Goal: Task Accomplishment & Management: Use online tool/utility

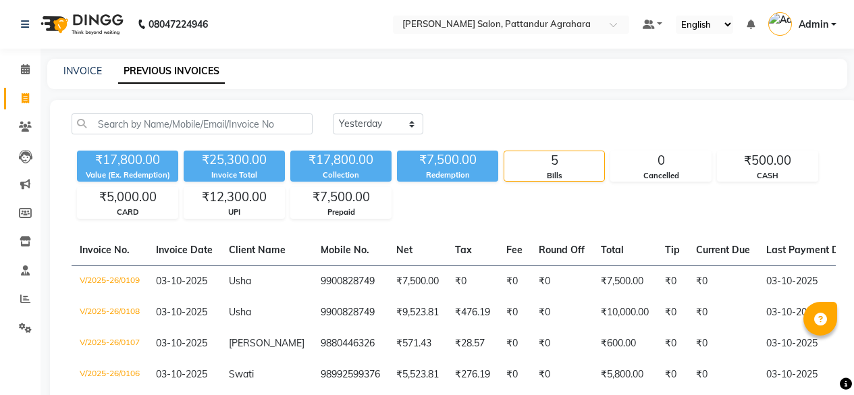
select select "yesterday"
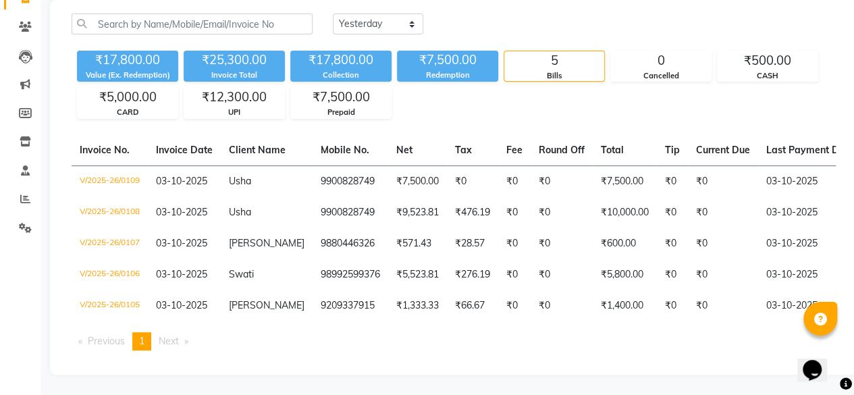
click at [487, 350] on ul "Previous page 1 / 1 You're on page 1 Next page" at bounding box center [454, 341] width 764 height 18
click at [23, 192] on span at bounding box center [26, 200] width 24 height 16
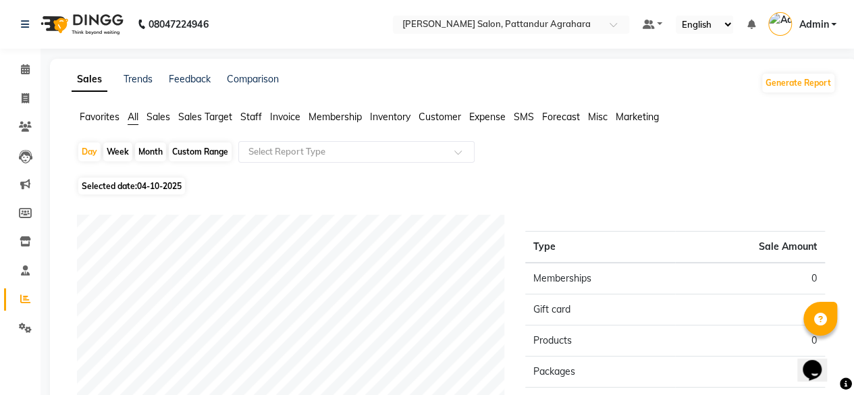
click at [159, 115] on span "Sales" at bounding box center [159, 117] width 24 height 12
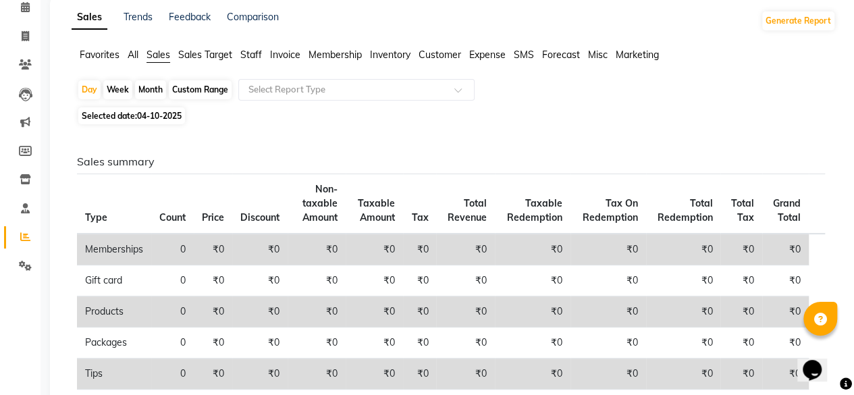
scroll to position [59, 0]
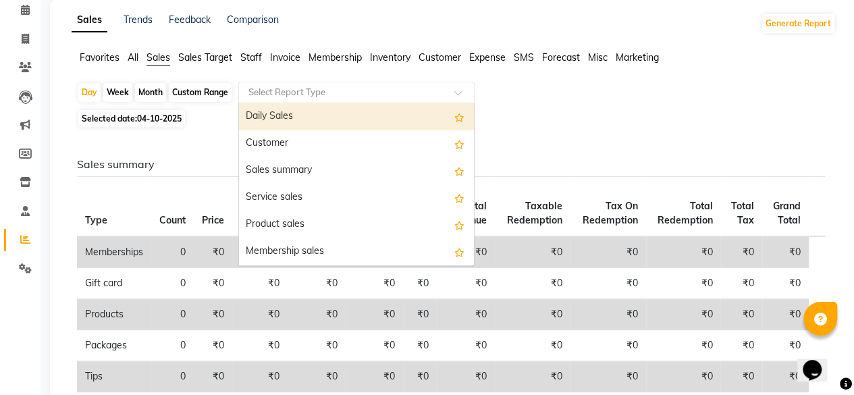
click at [378, 97] on input "text" at bounding box center [343, 93] width 194 height 14
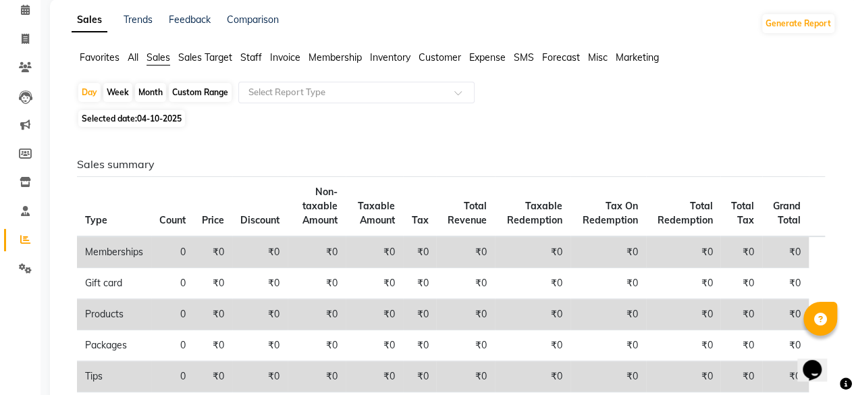
click at [247, 55] on span "Staff" at bounding box center [251, 57] width 22 height 12
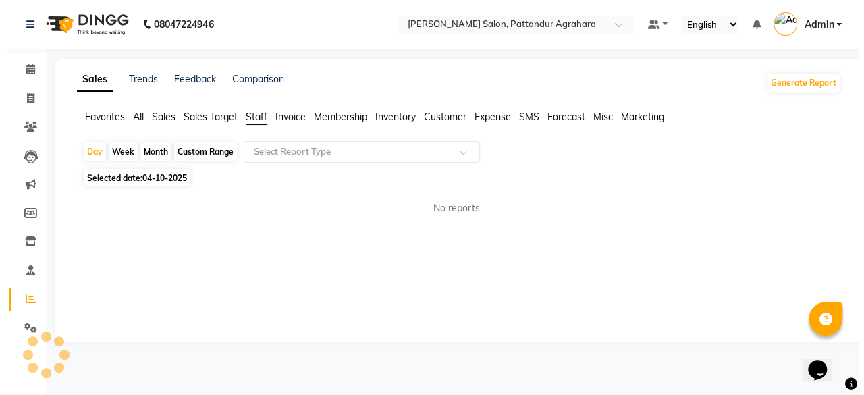
scroll to position [0, 0]
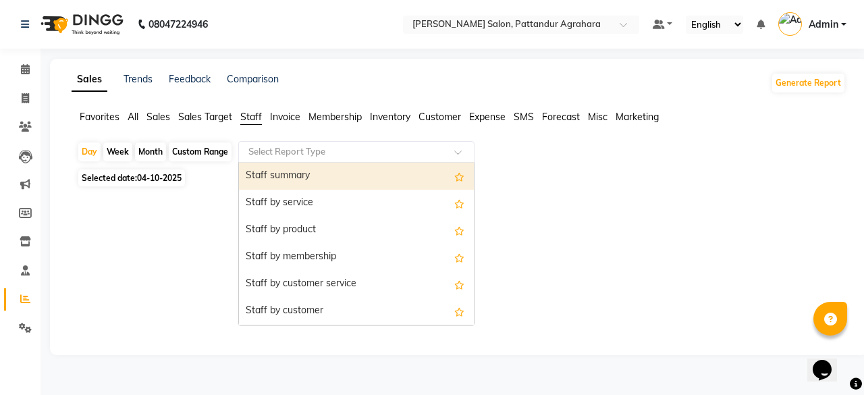
click at [297, 157] on input "text" at bounding box center [343, 152] width 194 height 14
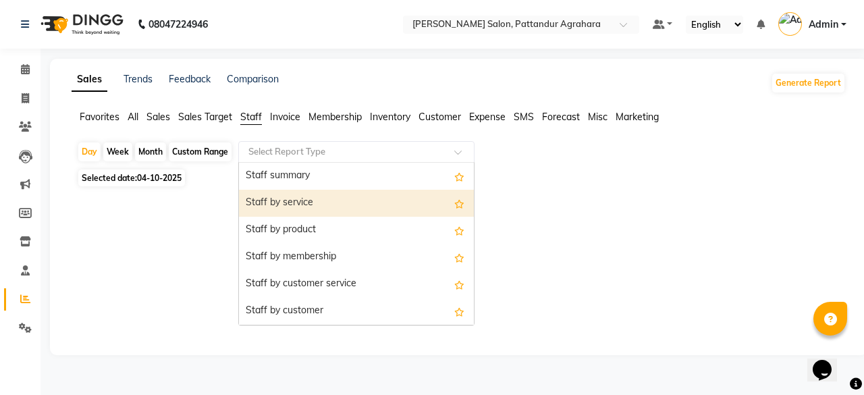
click at [298, 201] on div "Staff by service" at bounding box center [356, 203] width 235 height 27
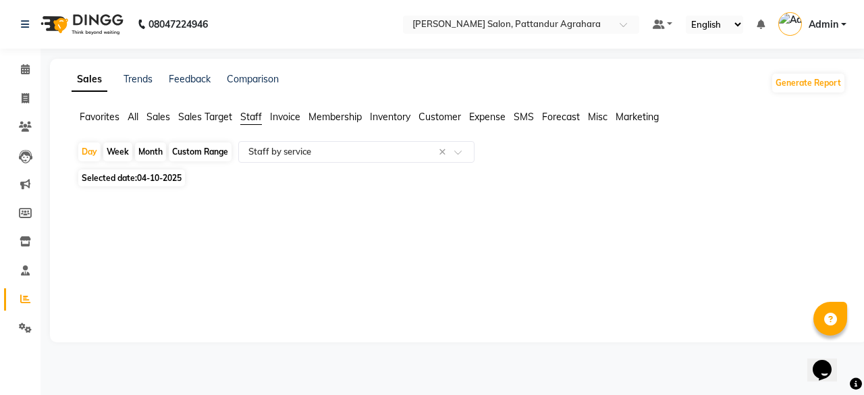
click at [854, 340] on div "Sales Trends Feedback Comparison Generate Report Favorites All Sales Sales Targ…" at bounding box center [459, 201] width 818 height 284
click at [27, 72] on icon at bounding box center [25, 69] width 9 height 10
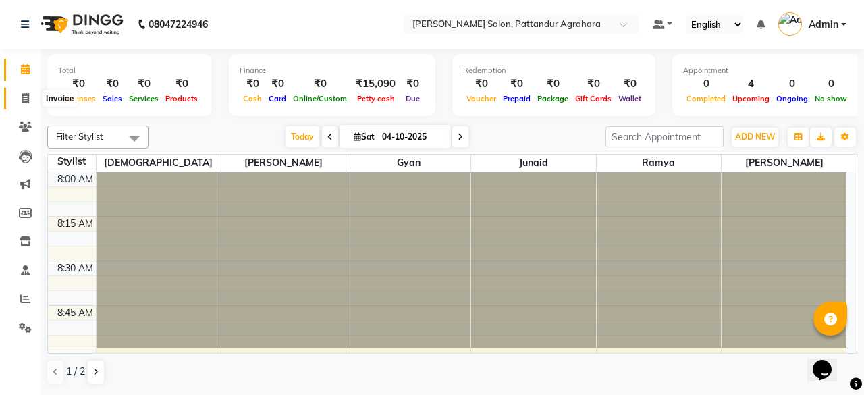
click at [25, 95] on icon at bounding box center [25, 98] width 7 height 10
select select "9009"
select select "service"
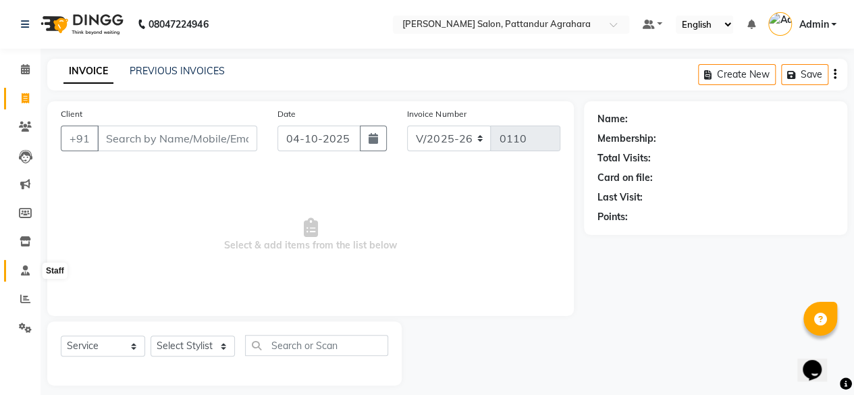
click at [24, 268] on icon at bounding box center [25, 270] width 9 height 10
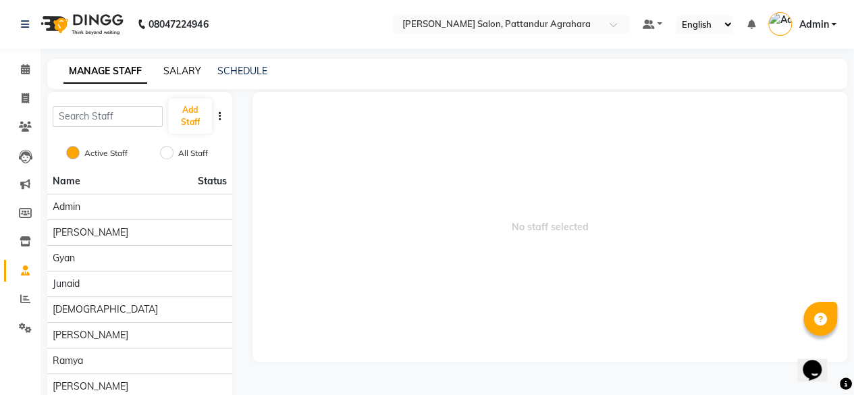
click at [186, 70] on link "SALARY" at bounding box center [182, 71] width 38 height 12
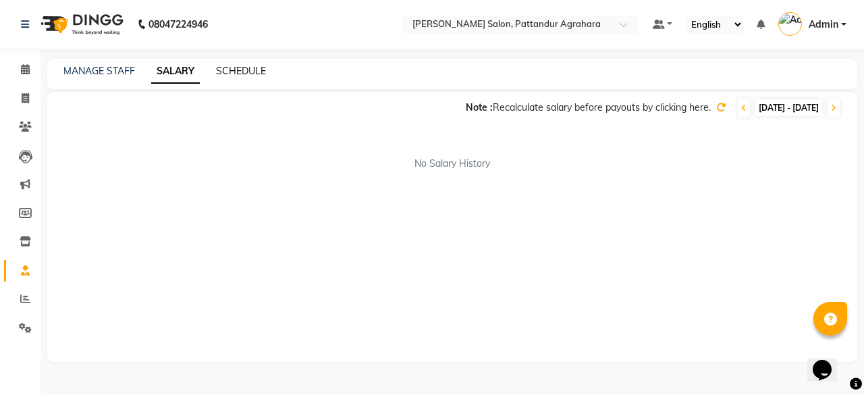
click at [243, 66] on link "SCHEDULE" at bounding box center [241, 71] width 50 height 12
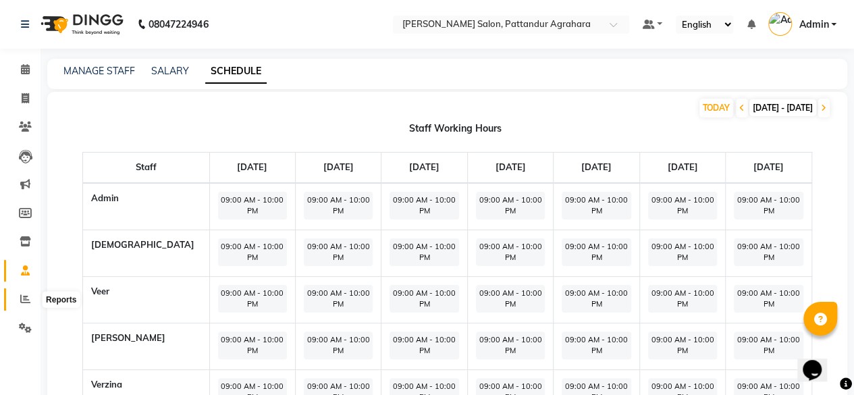
click at [23, 300] on icon at bounding box center [25, 299] width 10 height 10
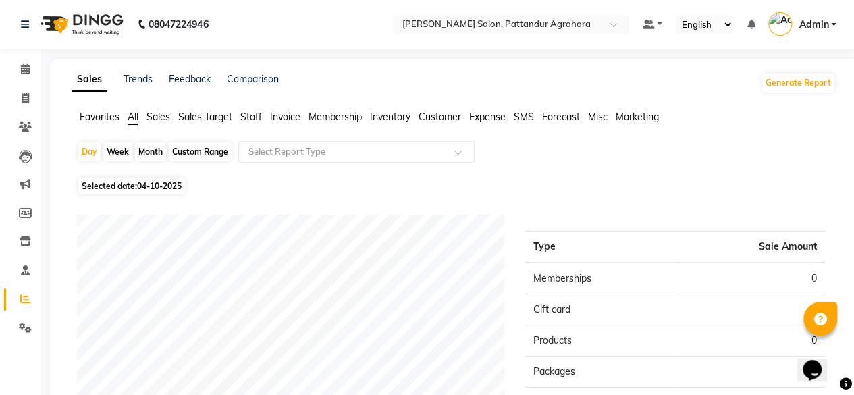
click at [327, 118] on span "Membership" at bounding box center [335, 117] width 53 height 12
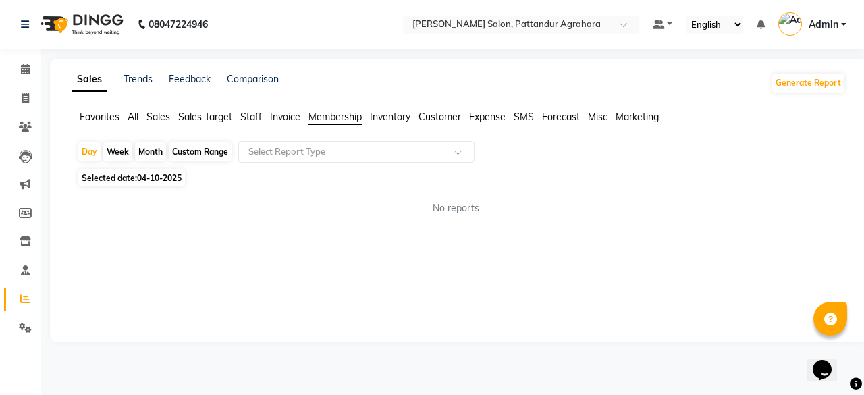
click at [161, 119] on span "Sales" at bounding box center [159, 117] width 24 height 12
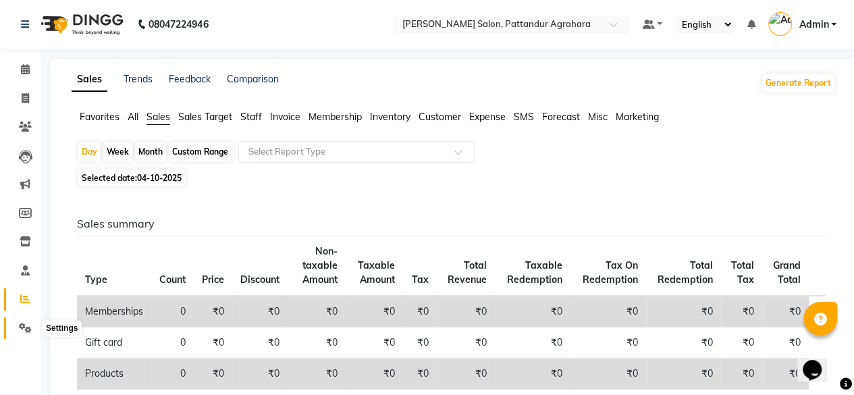
click at [28, 327] on icon at bounding box center [25, 328] width 13 height 10
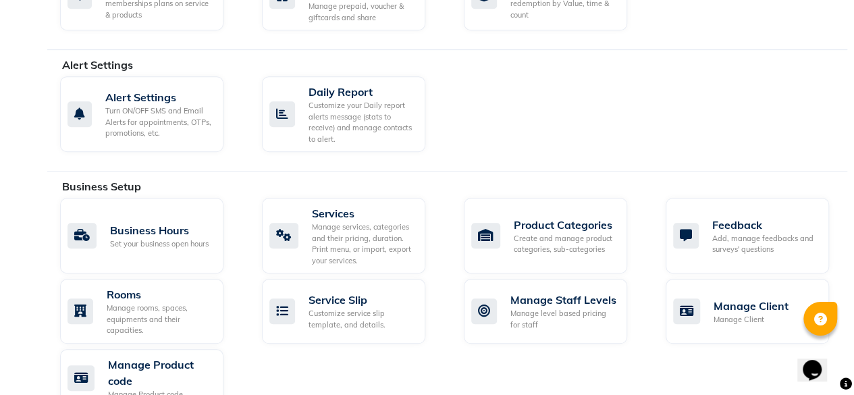
scroll to position [385, 0]
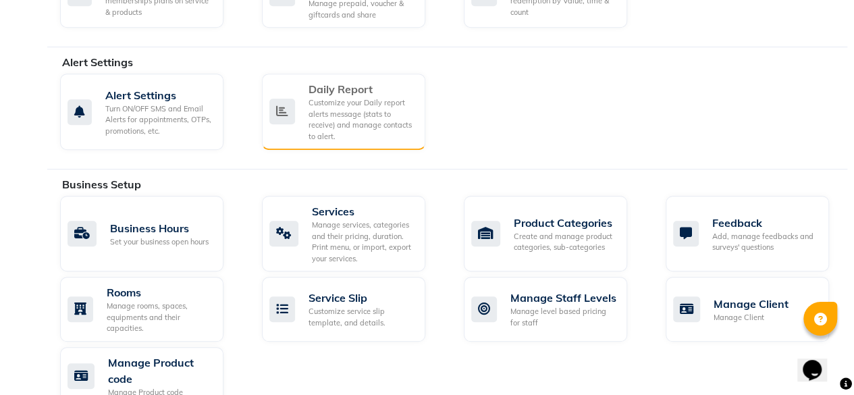
click at [362, 109] on div "Customize your Daily report alerts message (stats to receive) and manage contac…" at bounding box center [362, 119] width 106 height 45
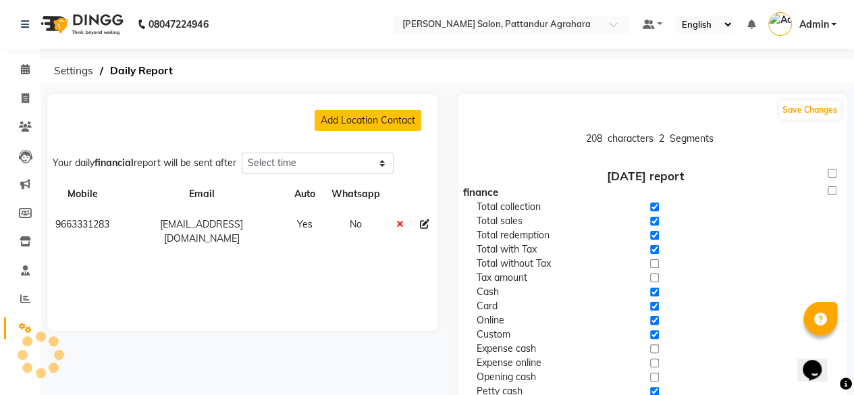
select select "1260"
click at [26, 103] on icon at bounding box center [25, 98] width 7 height 10
select select "service"
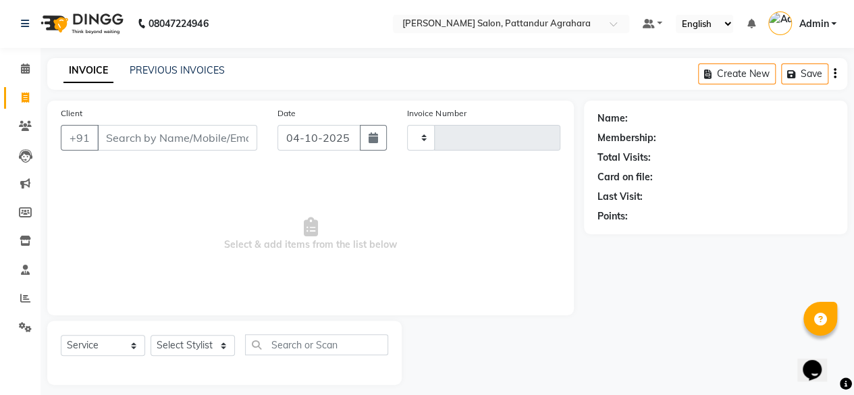
type input "0110"
select select "9009"
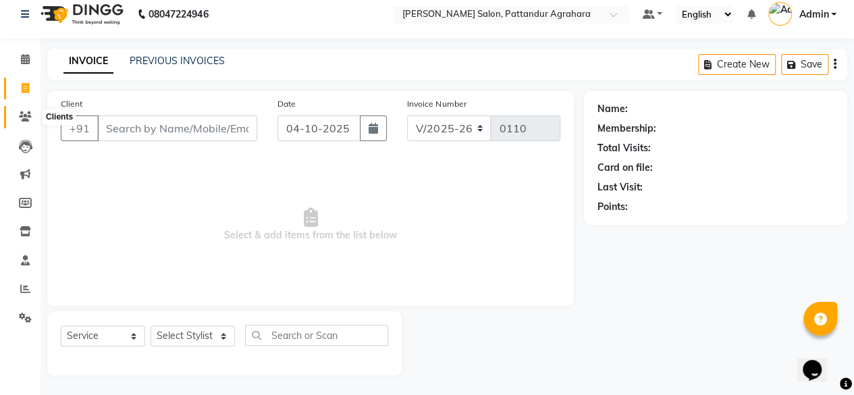
click at [27, 116] on icon at bounding box center [25, 116] width 13 height 10
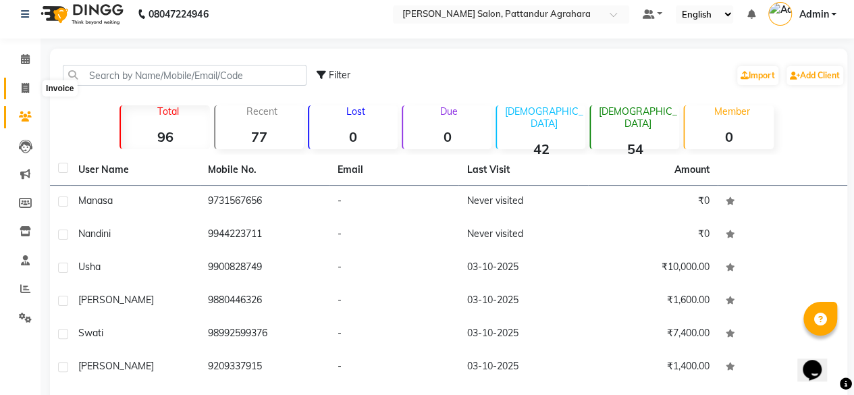
click at [28, 88] on icon at bounding box center [25, 88] width 7 height 10
select select "service"
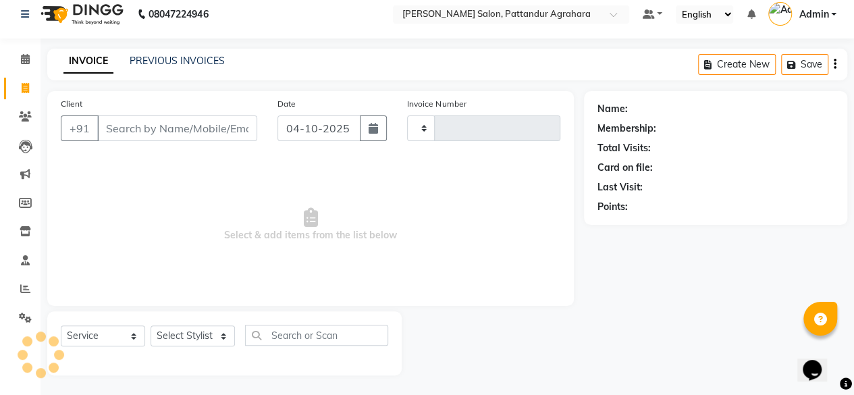
type input "0110"
select select "9009"
click at [25, 59] on icon at bounding box center [25, 59] width 9 height 10
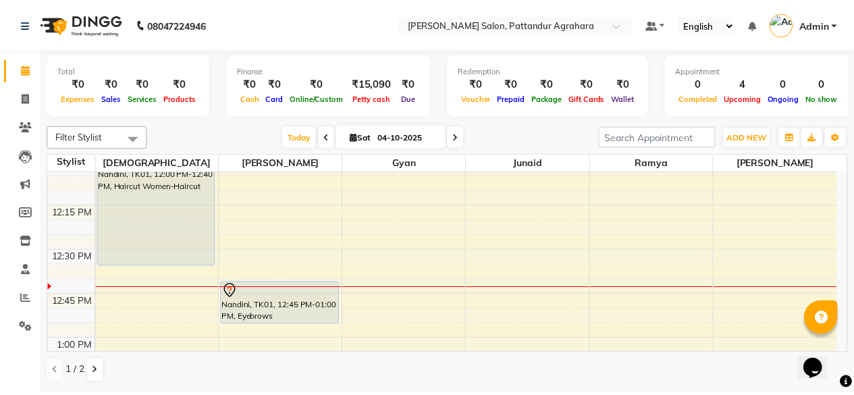
scroll to position [717, 0]
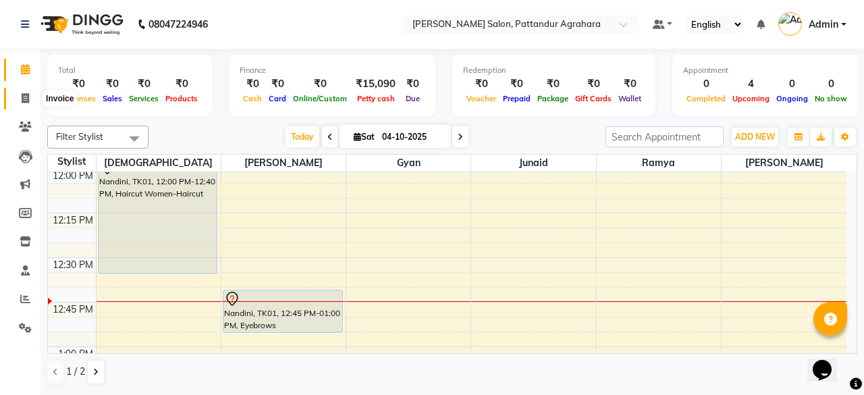
click at [22, 102] on icon at bounding box center [25, 98] width 7 height 10
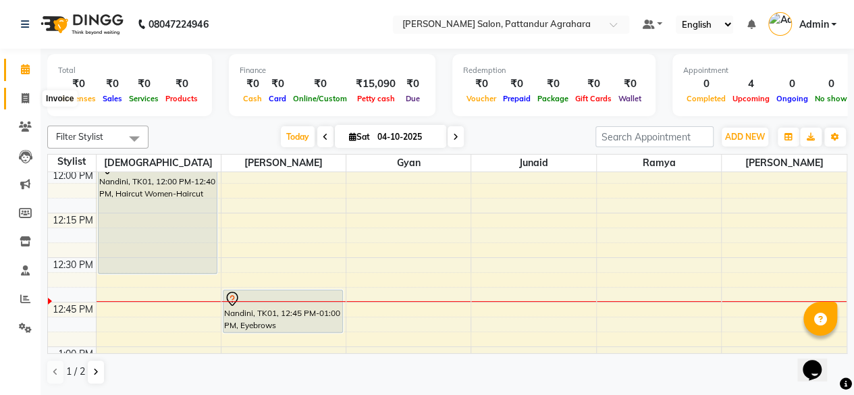
select select "9009"
select select "service"
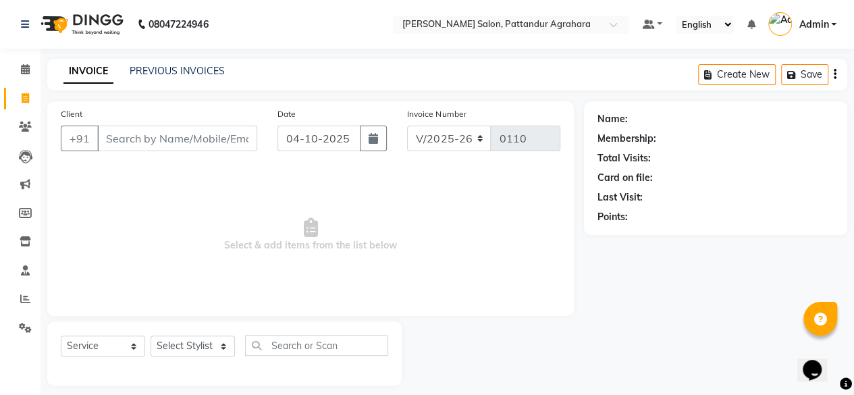
click at [112, 143] on input "Client" at bounding box center [177, 139] width 160 height 26
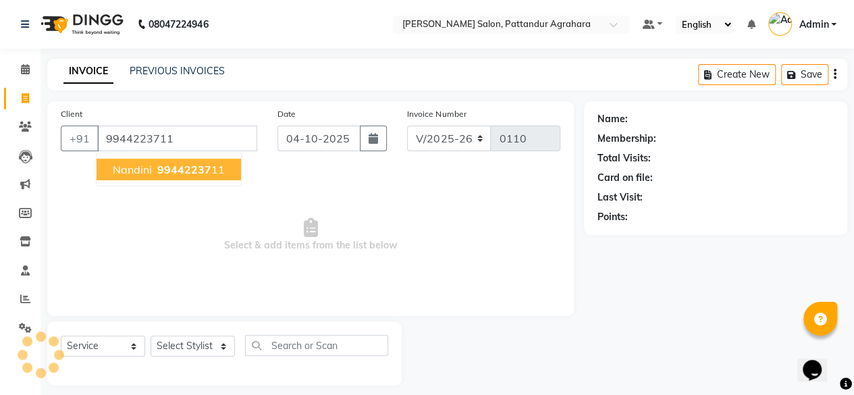
type input "9944223711"
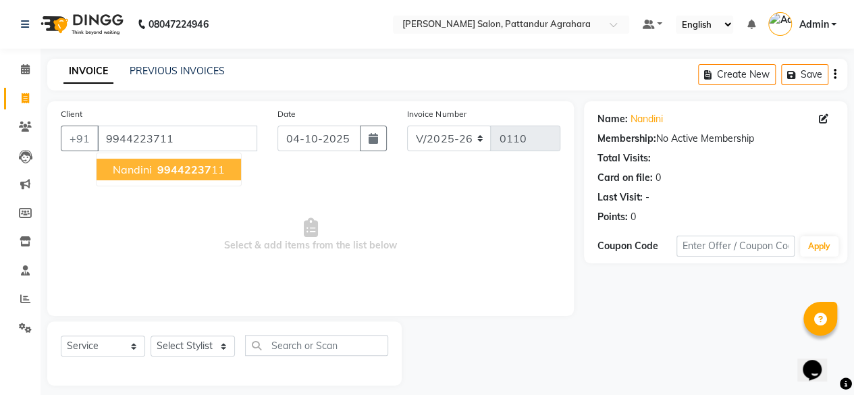
click at [135, 170] on span "Nandini" at bounding box center [132, 170] width 39 height 14
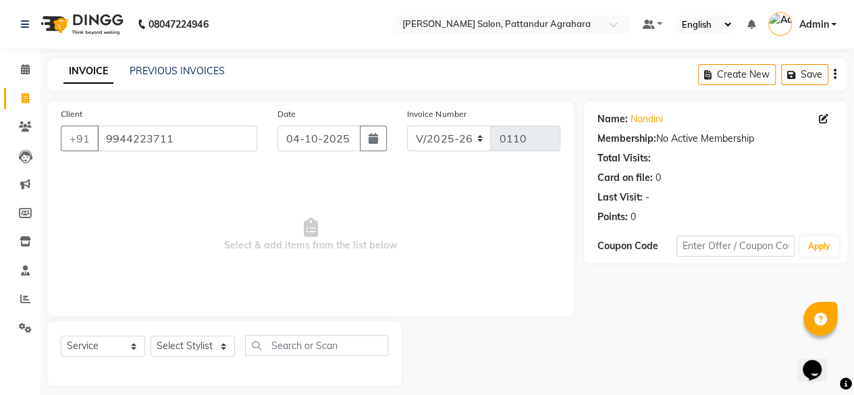
scroll to position [10, 0]
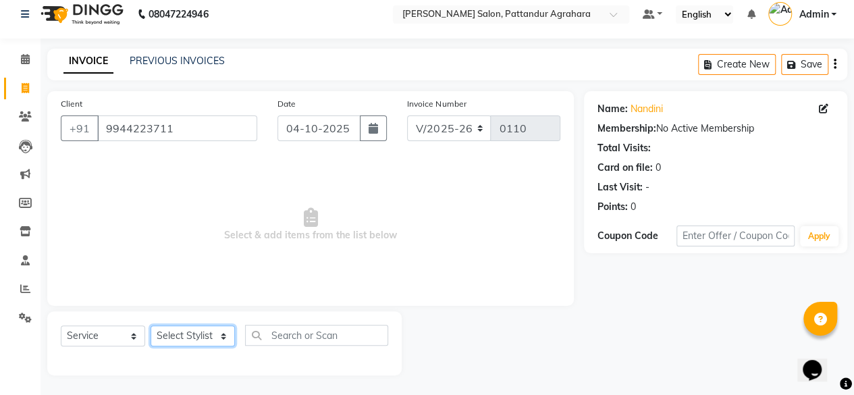
click at [213, 338] on select "Select Stylist Admin [PERSON_NAME] [PERSON_NAME] Krishna [PERSON_NAME] [PERSON_…" at bounding box center [193, 336] width 84 height 21
select select "91496"
click at [151, 326] on select "Select Stylist Admin [PERSON_NAME] [PERSON_NAME] Krishna [PERSON_NAME] [PERSON_…" at bounding box center [193, 336] width 84 height 21
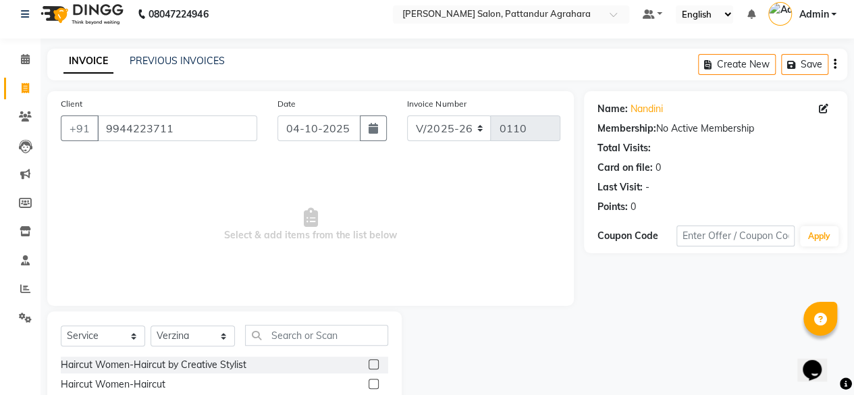
click at [369, 382] on label at bounding box center [374, 384] width 10 height 10
click at [369, 382] on input "checkbox" at bounding box center [373, 384] width 9 height 9
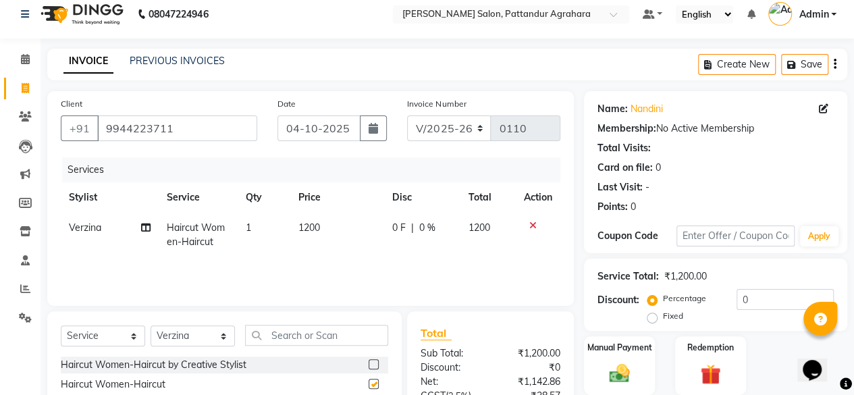
checkbox input "false"
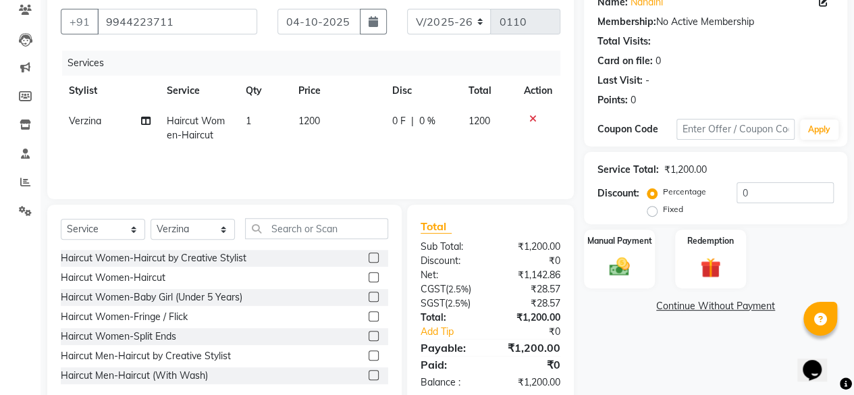
scroll to position [145, 0]
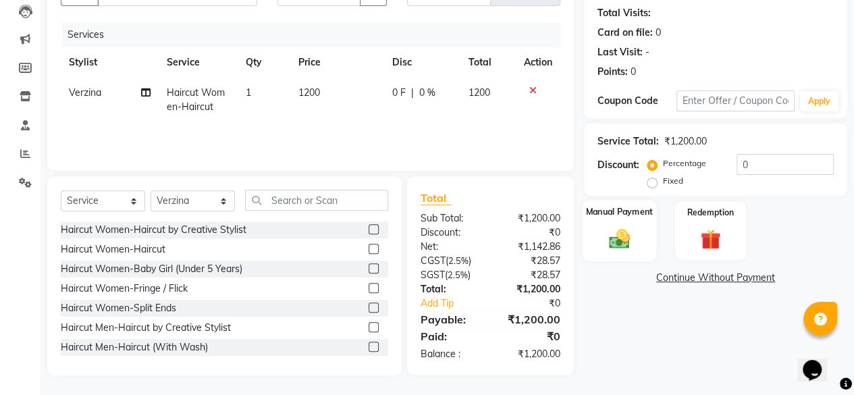
click at [610, 221] on div "Manual Payment" at bounding box center [620, 230] width 74 height 61
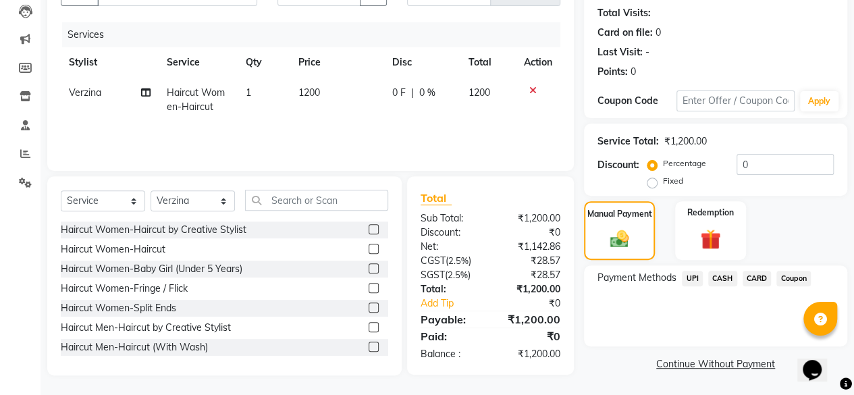
click at [752, 279] on span "CARD" at bounding box center [757, 279] width 29 height 16
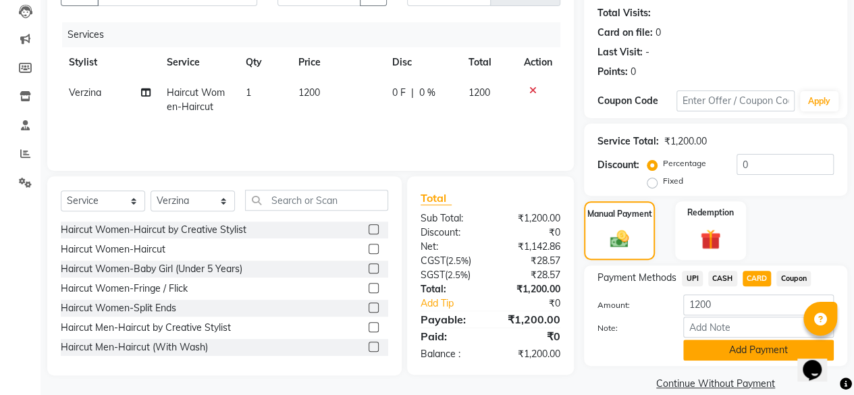
click at [737, 348] on button "Add Payment" at bounding box center [758, 350] width 151 height 21
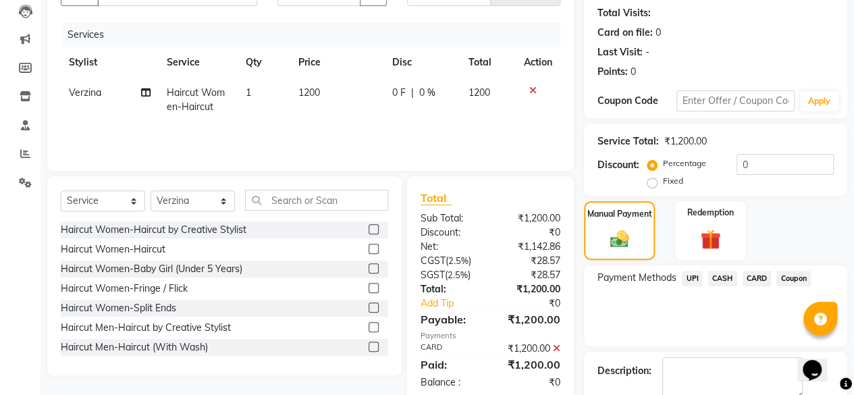
scroll to position [219, 0]
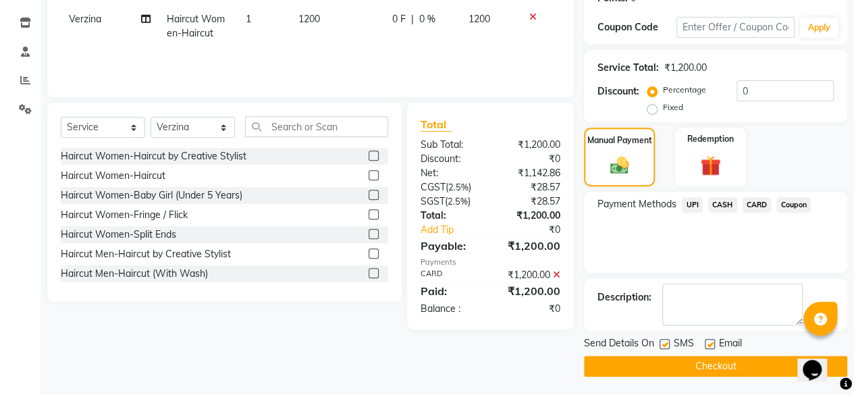
click at [714, 363] on button "Checkout" at bounding box center [715, 366] width 263 height 21
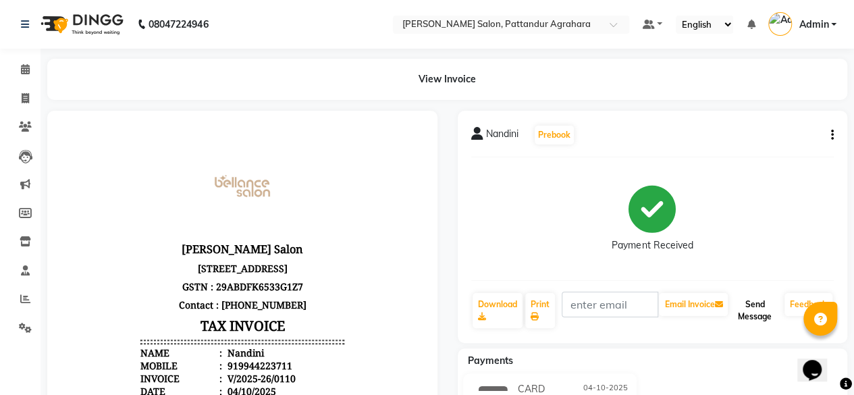
click at [755, 309] on button "Send Message" at bounding box center [755, 310] width 49 height 35
click at [29, 99] on span at bounding box center [26, 99] width 24 height 16
select select "service"
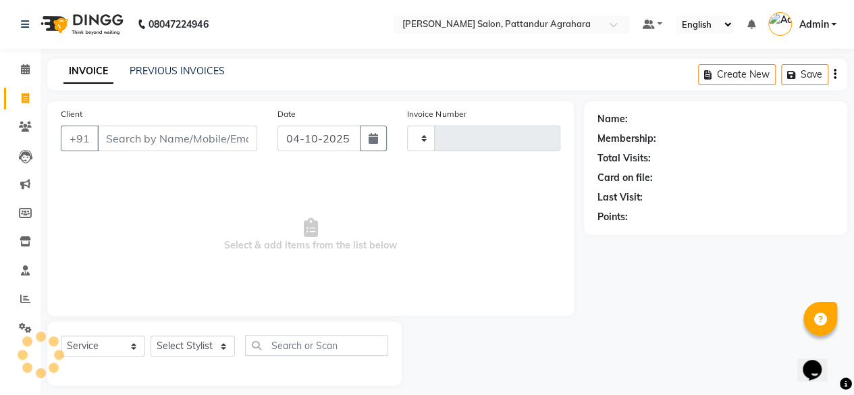
type input "0111"
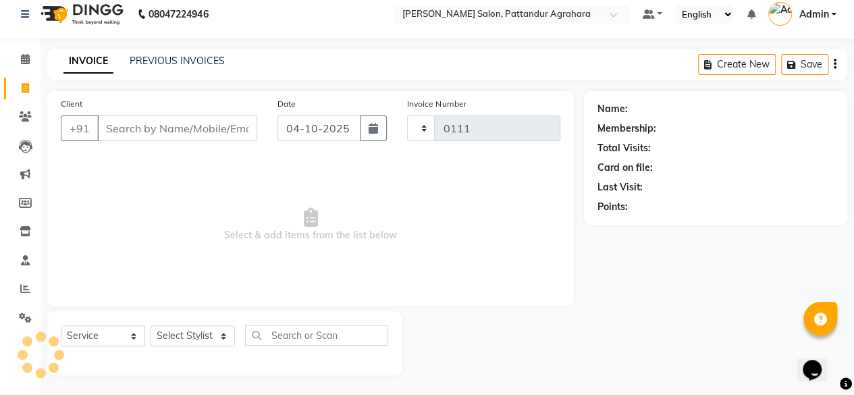
select select "9009"
